Goal: Go to known website: Access a specific website the user already knows

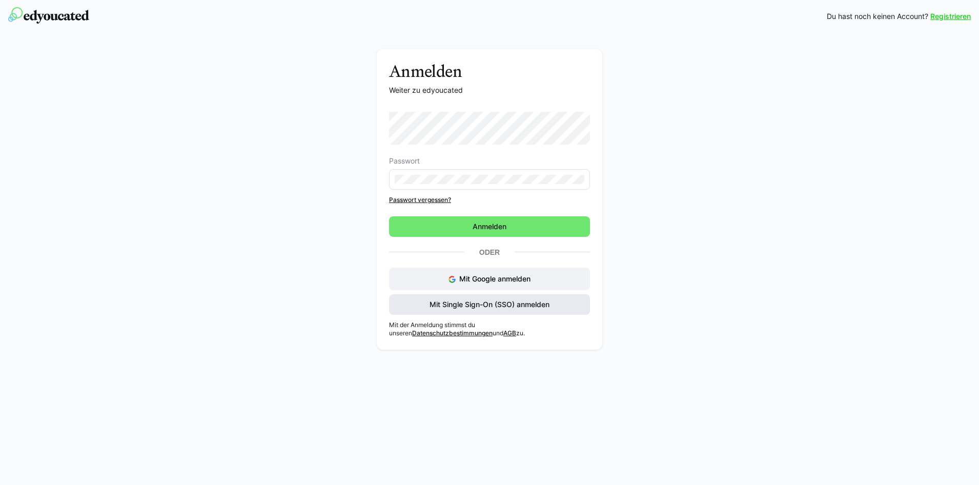
click at [470, 301] on span "Mit Single Sign-On (SSO) anmelden" at bounding box center [489, 304] width 123 height 10
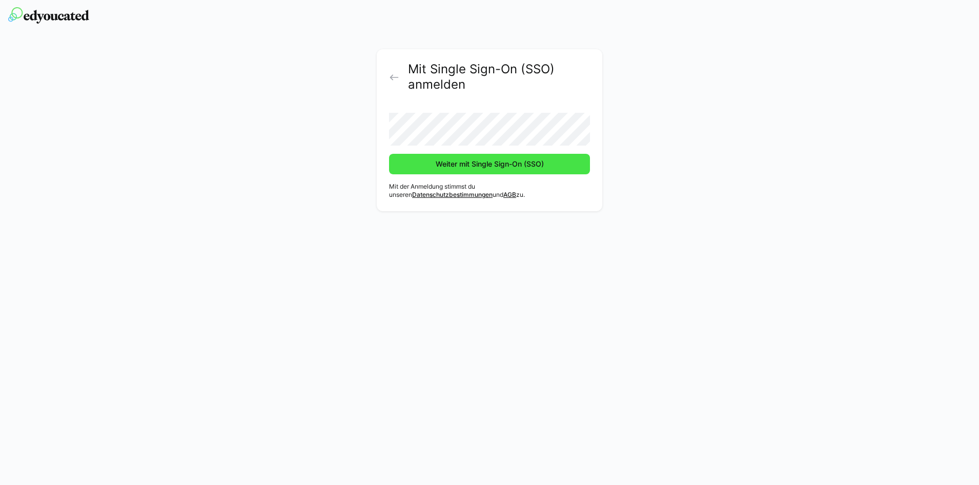
click at [480, 165] on span "Weiter mit Single Sign-On (SSO)" at bounding box center [489, 164] width 111 height 10
